Goal: Find specific page/section: Find specific page/section

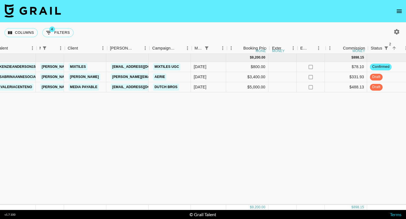
scroll to position [0, 123]
click at [67, 34] on button "4 Filters" at bounding box center [57, 32] width 31 height 9
select select "managerIds"
select select "monthDue2"
select select "[DATE]"
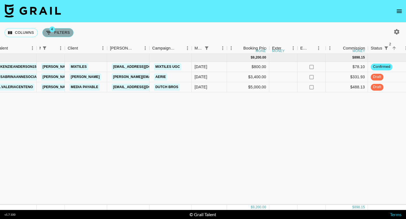
select select "status"
select select "not"
select select "declined"
select select "status"
select select "not"
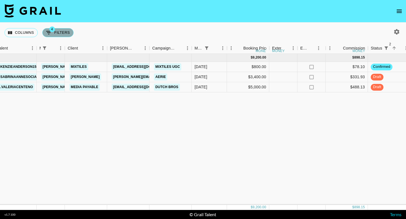
select select "cancelled"
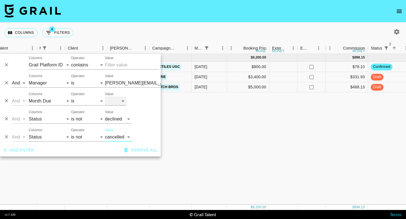
click at [123, 101] on select "[DATE] Aug '[DATE] Jun '[DATE] Apr '[DATE] Feb '[DATE] Dec '[DATE] Oct '[DATE] …" at bounding box center [115, 101] width 21 height 9
select select "[DATE]"
click at [105, 97] on select "[DATE] Aug '[DATE] Jun '[DATE] Apr '[DATE] Feb '[DATE] Dec '[DATE] Oct '[DATE] …" at bounding box center [115, 101] width 21 height 9
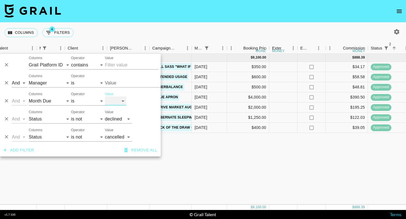
type input "[PERSON_NAME][EMAIL_ADDRESS][DOMAIN_NAME]"
click at [119, 104] on select "[DATE] Aug '[DATE] Jun '[DATE] Apr '[DATE] Feb '[DATE] Dec '[DATE] Oct '[DATE] …" at bounding box center [115, 101] width 21 height 9
select select "[DATE]"
click at [105, 97] on select "[DATE] Aug '[DATE] Jun '[DATE] Apr '[DATE] Feb '[DATE] Dec '[DATE] Oct '[DATE] …" at bounding box center [115, 101] width 21 height 9
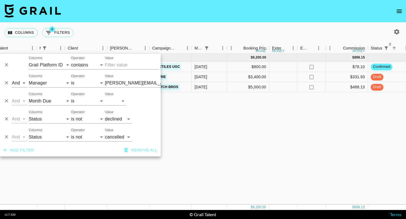
click at [225, 160] on div "[DATE] ( 3 ) $ 9,200.00 $ 898.15 rec6Ulo81LcdNqtfJ kenzieanderson15 [PERSON_NAM…" at bounding box center [323, 129] width 893 height 151
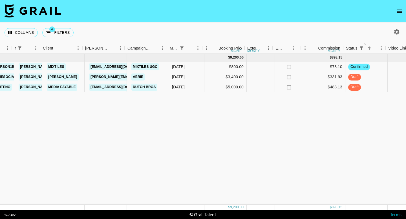
scroll to position [0, 150]
